Goal: Transaction & Acquisition: Purchase product/service

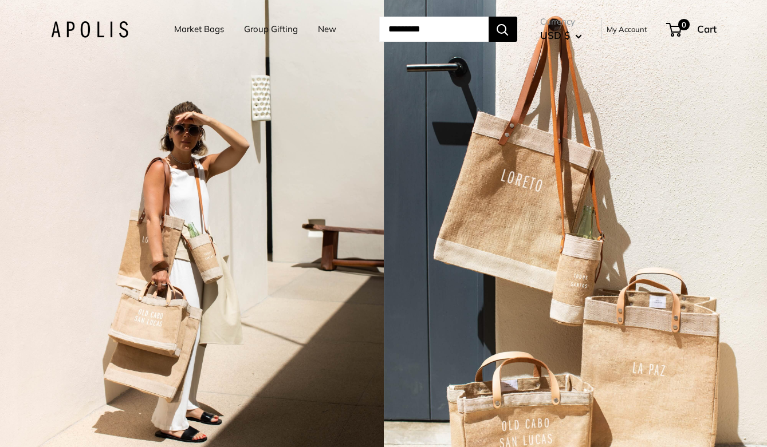
click at [194, 29] on link "Market Bags" at bounding box center [199, 29] width 50 height 16
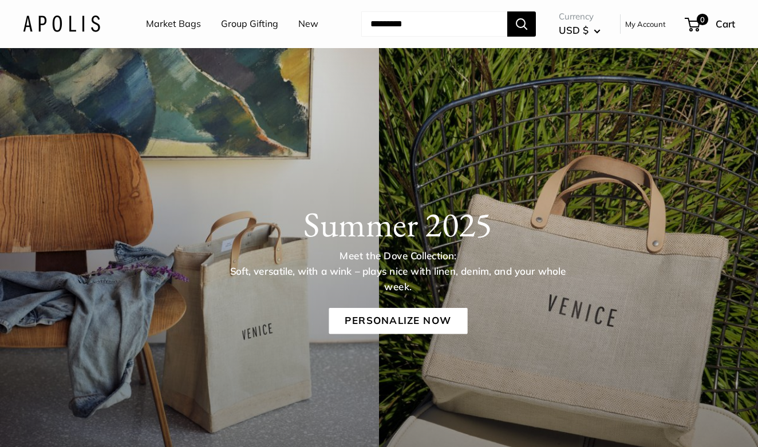
click at [154, 33] on li "Market Bags" at bounding box center [173, 24] width 55 height 37
click at [186, 18] on link "Market Bags" at bounding box center [173, 23] width 55 height 17
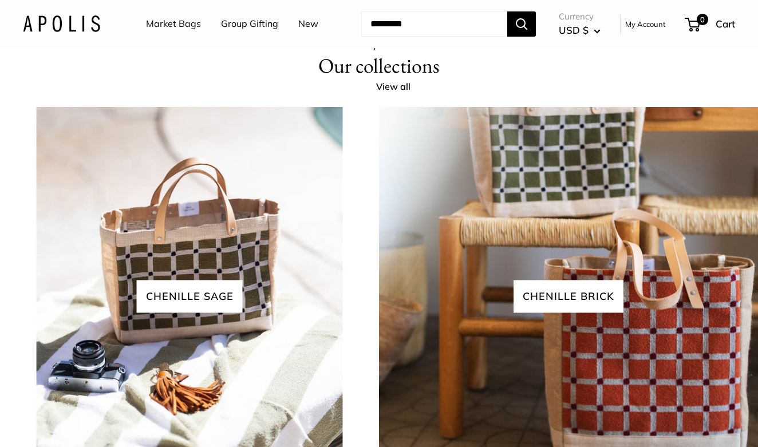
scroll to position [2348, 0]
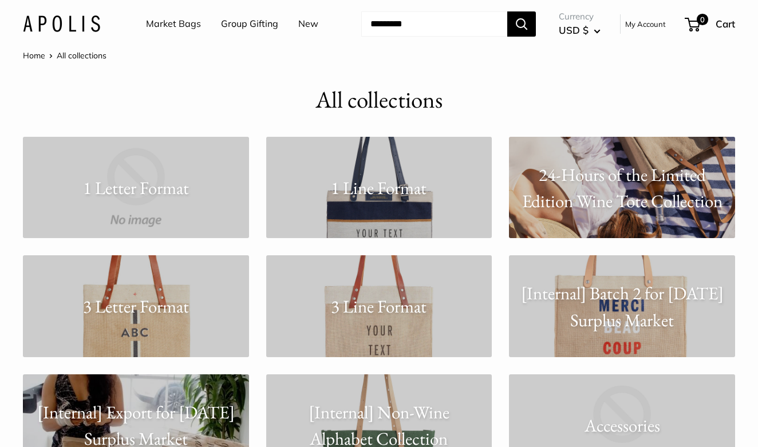
click at [183, 20] on link "Market Bags" at bounding box center [173, 23] width 55 height 17
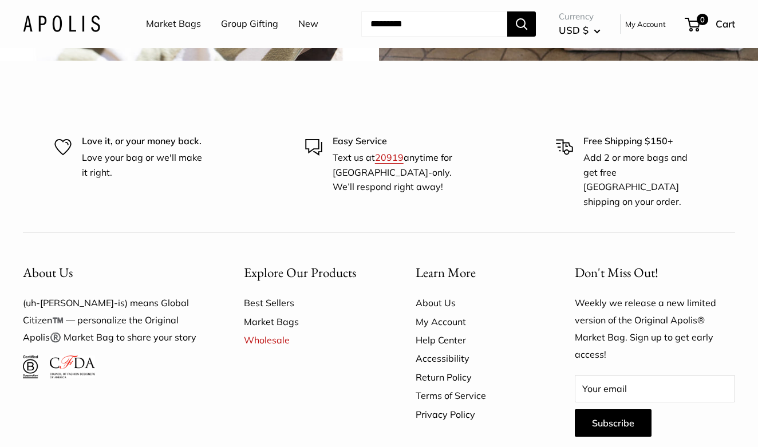
scroll to position [2577, 0]
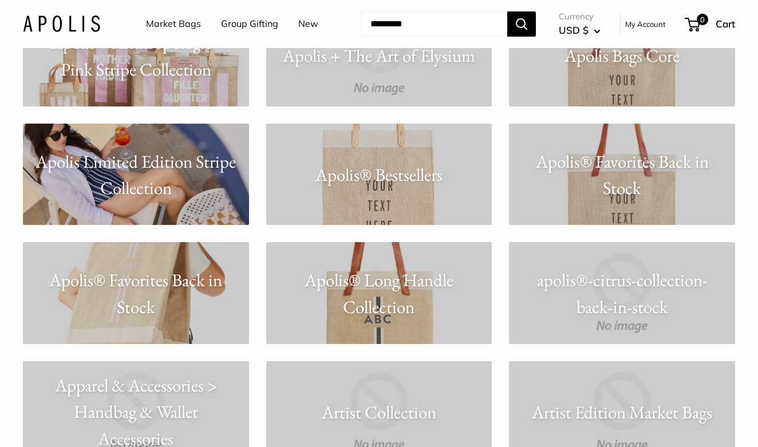
scroll to position [916, 0]
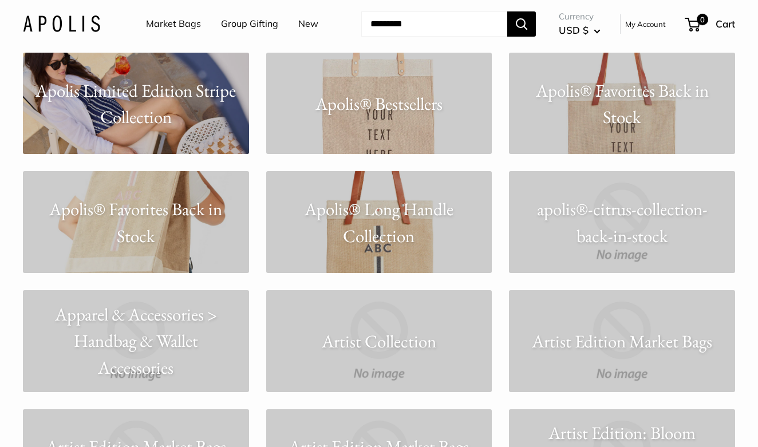
click at [399, 112] on p "Apolis® Bestsellers" at bounding box center [379, 103] width 226 height 27
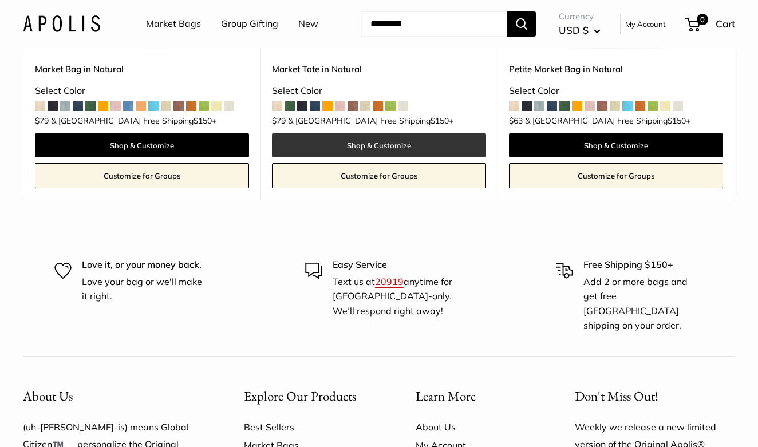
scroll to position [229, 0]
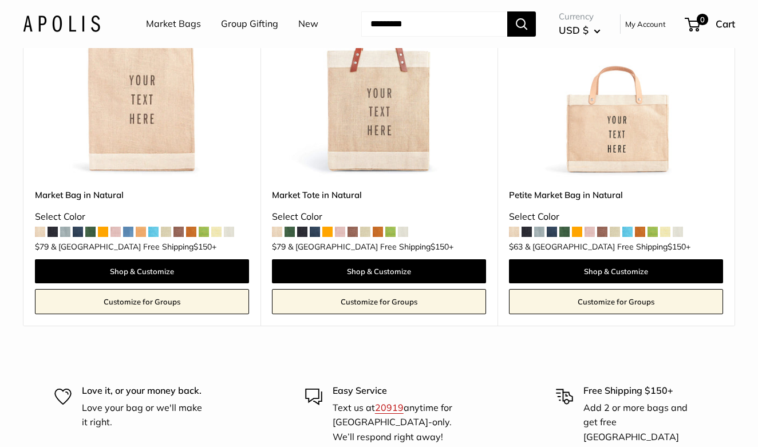
click at [0, 0] on img at bounding box center [0, 0] width 0 height 0
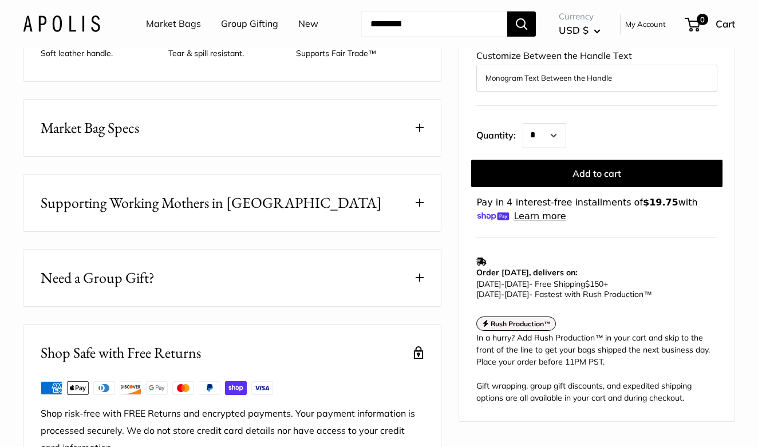
scroll to position [573, 0]
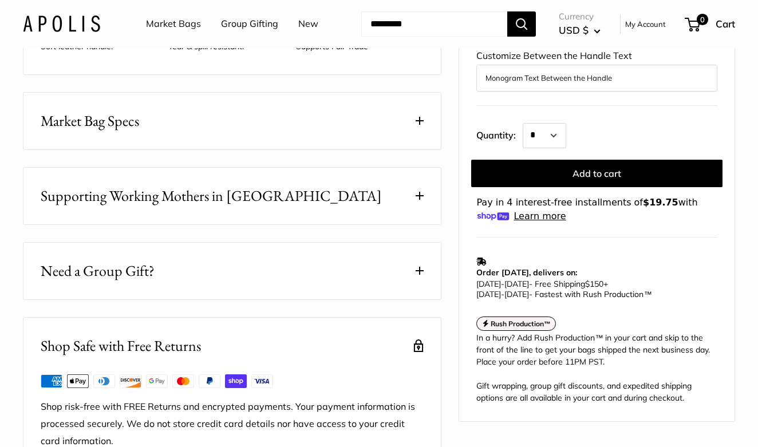
click at [284, 132] on button "Market Bag Specs" at bounding box center [232, 121] width 418 height 57
